Goal: Information Seeking & Learning: Learn about a topic

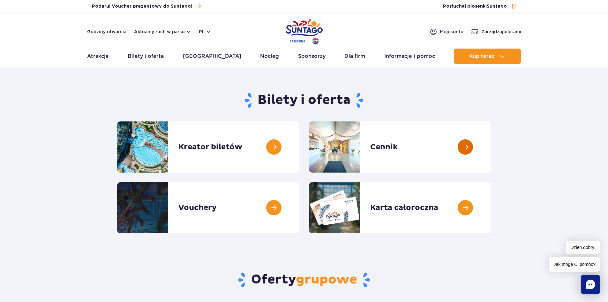
click at [491, 154] on link at bounding box center [491, 146] width 0 height 51
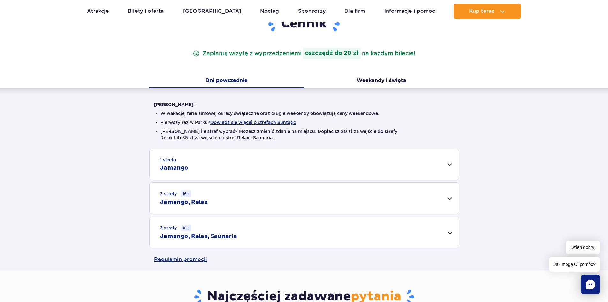
scroll to position [96, 0]
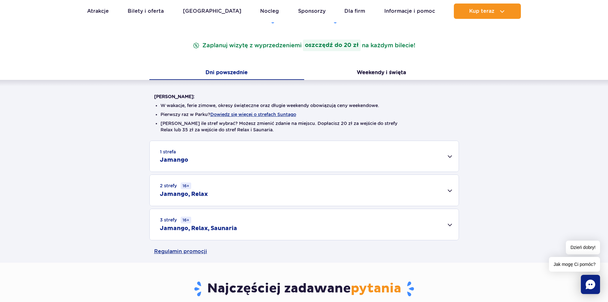
click at [447, 158] on div "1 strefa Jamango" at bounding box center [304, 156] width 309 height 31
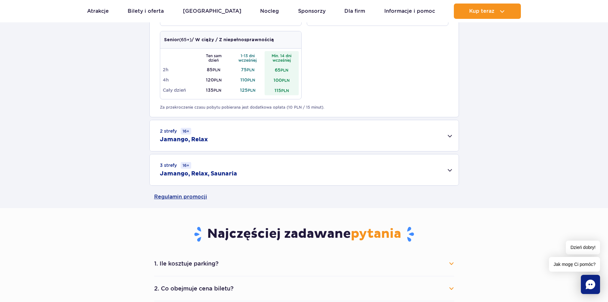
scroll to position [415, 0]
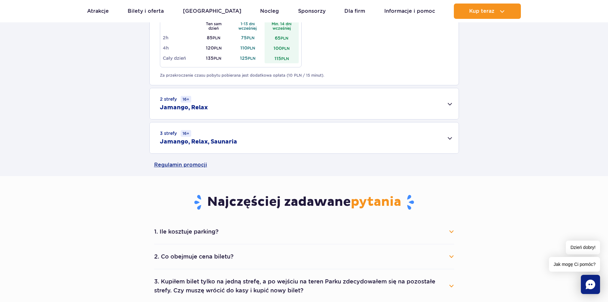
click at [455, 110] on div "2 strefy 16+ Jamango, Relax" at bounding box center [304, 103] width 309 height 31
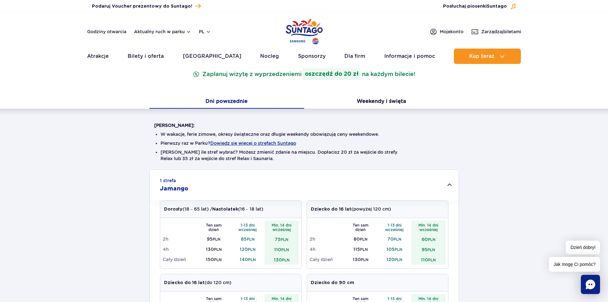
scroll to position [0, 0]
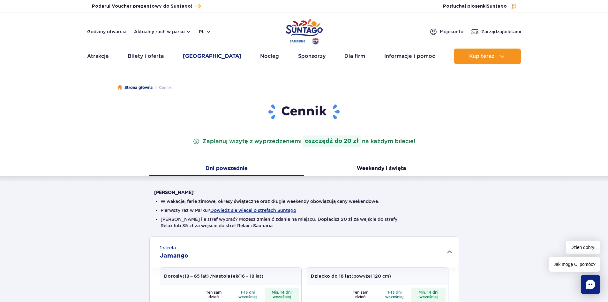
click at [200, 54] on link "[GEOGRAPHIC_DATA]" at bounding box center [212, 56] width 58 height 15
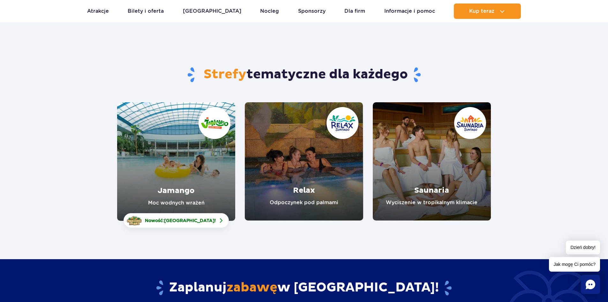
scroll to position [32, 0]
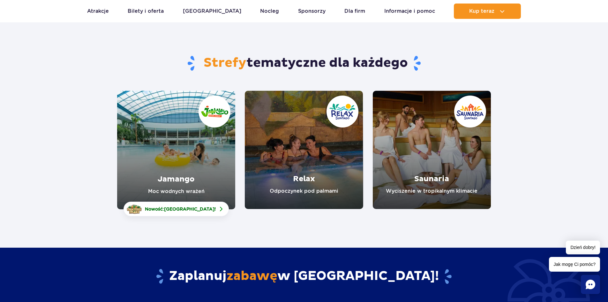
click at [283, 153] on link "Relax" at bounding box center [304, 150] width 118 height 118
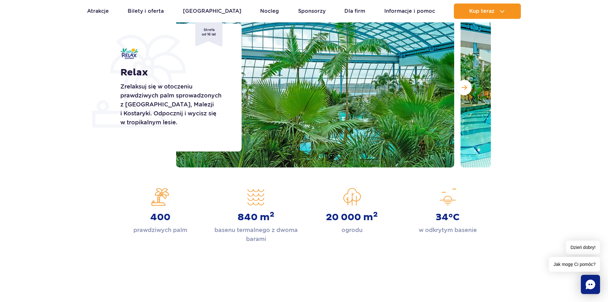
scroll to position [64, 0]
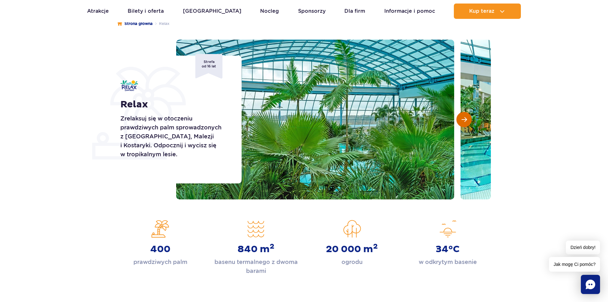
click at [462, 118] on span "Następny slajd" at bounding box center [464, 120] width 5 height 6
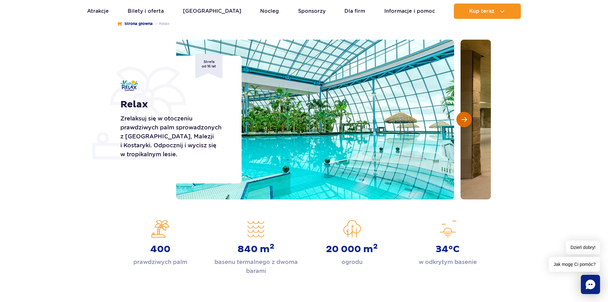
click at [462, 118] on span "Następny slajd" at bounding box center [464, 120] width 5 height 6
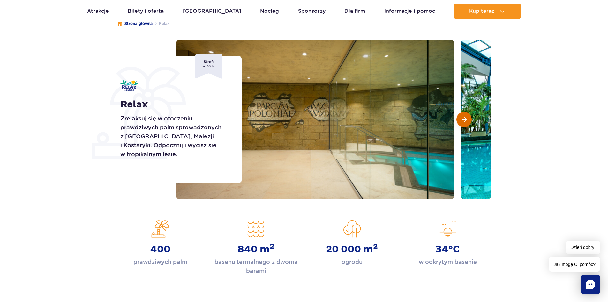
click at [462, 118] on span "Następny slajd" at bounding box center [464, 120] width 5 height 6
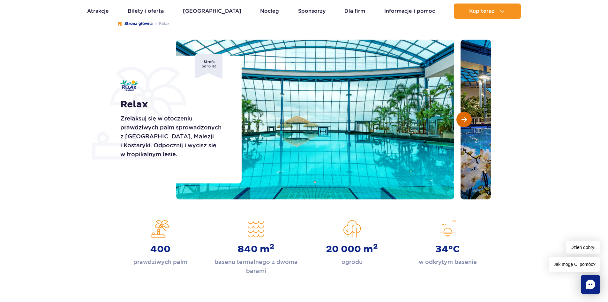
scroll to position [0, 0]
click at [462, 118] on span "Następny slajd" at bounding box center [464, 120] width 5 height 6
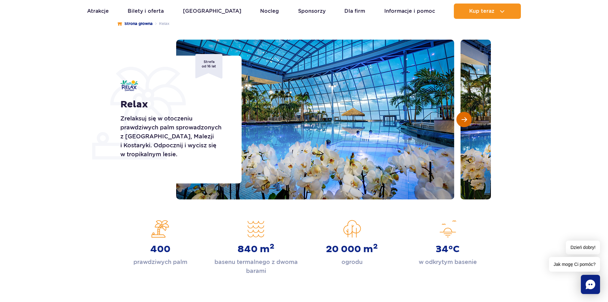
click at [462, 118] on span "Następny slajd" at bounding box center [464, 120] width 5 height 6
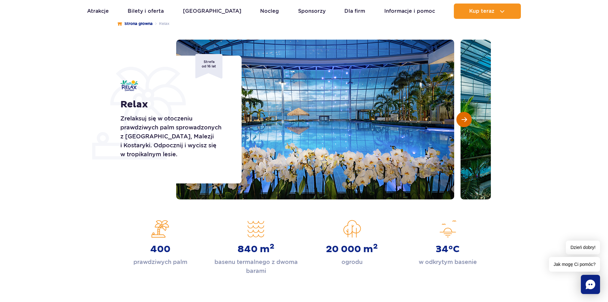
click at [462, 118] on span "Następny slajd" at bounding box center [464, 120] width 5 height 6
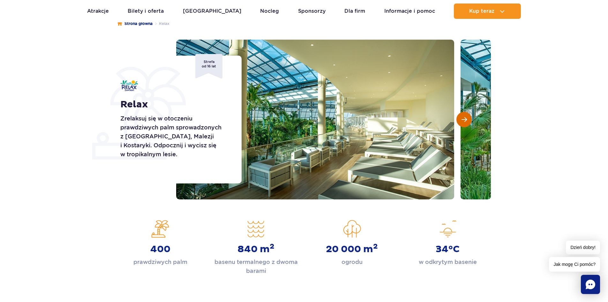
click at [462, 118] on span "Następny slajd" at bounding box center [464, 120] width 5 height 6
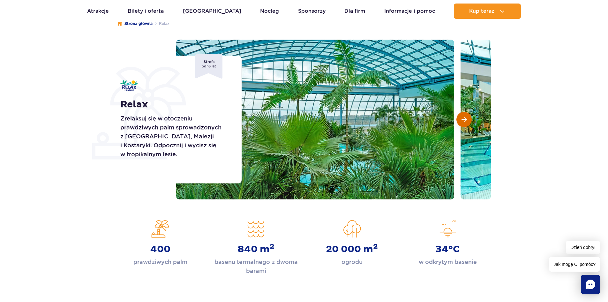
click at [462, 118] on span "Następny slajd" at bounding box center [464, 120] width 5 height 6
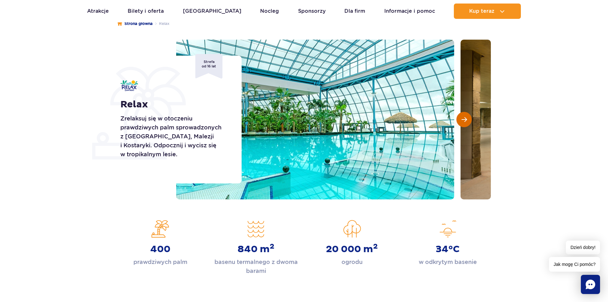
click at [462, 118] on span "Następny slajd" at bounding box center [464, 120] width 5 height 6
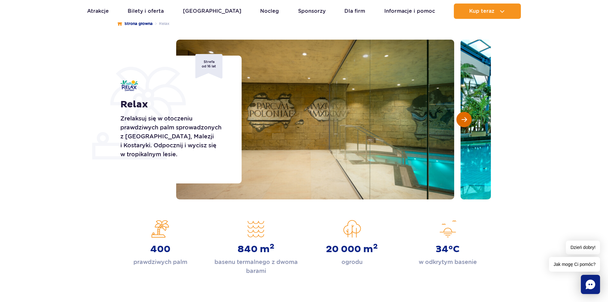
click at [462, 118] on span "Następny slajd" at bounding box center [464, 120] width 5 height 6
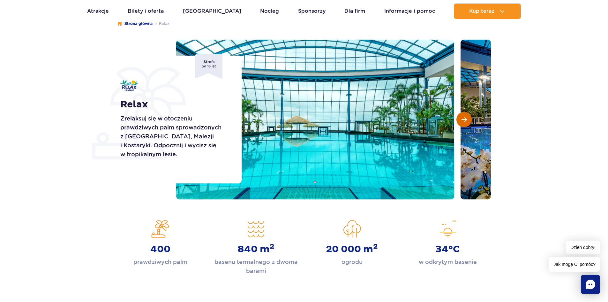
click at [462, 118] on span "Następny slajd" at bounding box center [464, 120] width 5 height 6
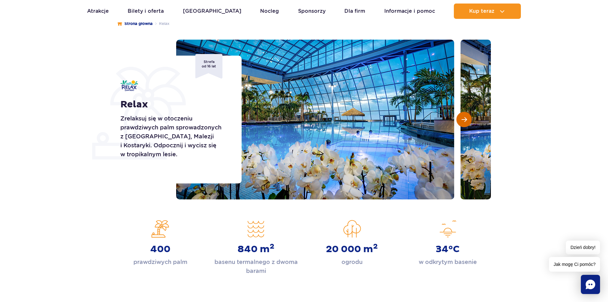
click at [462, 118] on span "Następny slajd" at bounding box center [464, 120] width 5 height 6
